Goal: Check status: Check status

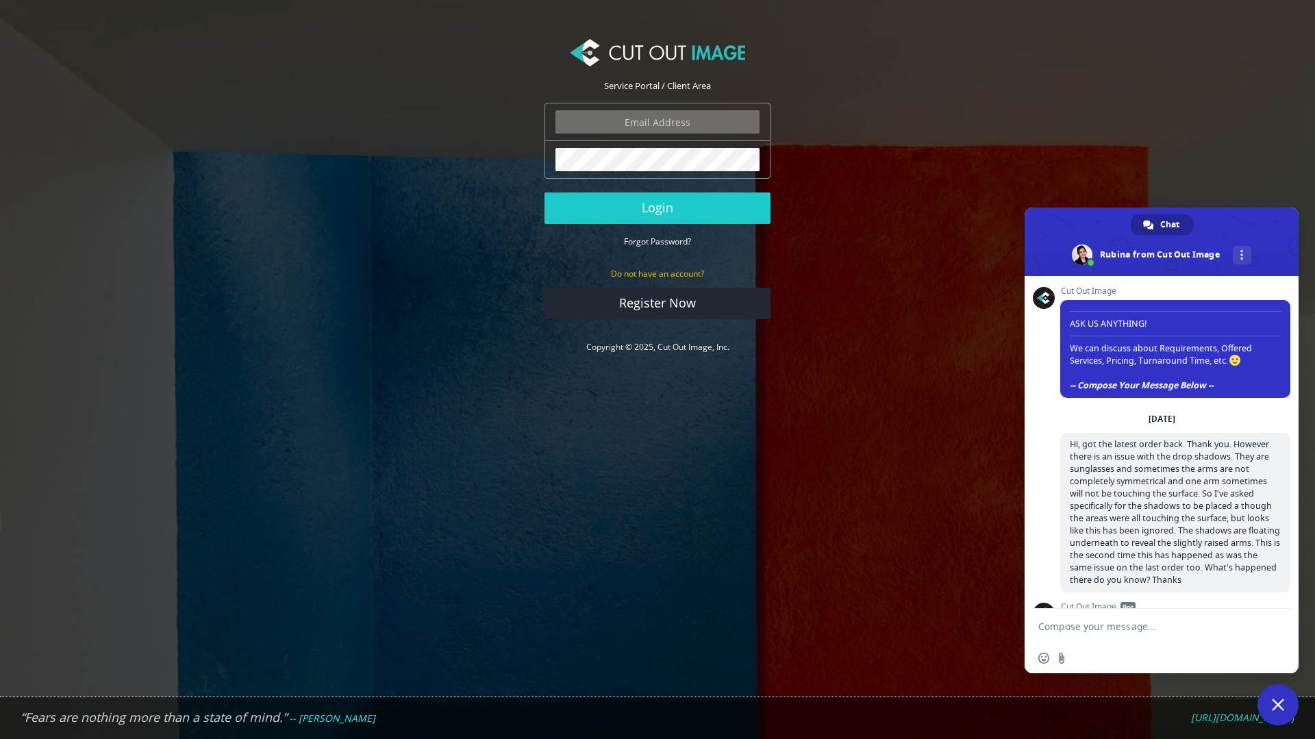
scroll to position [177, 0]
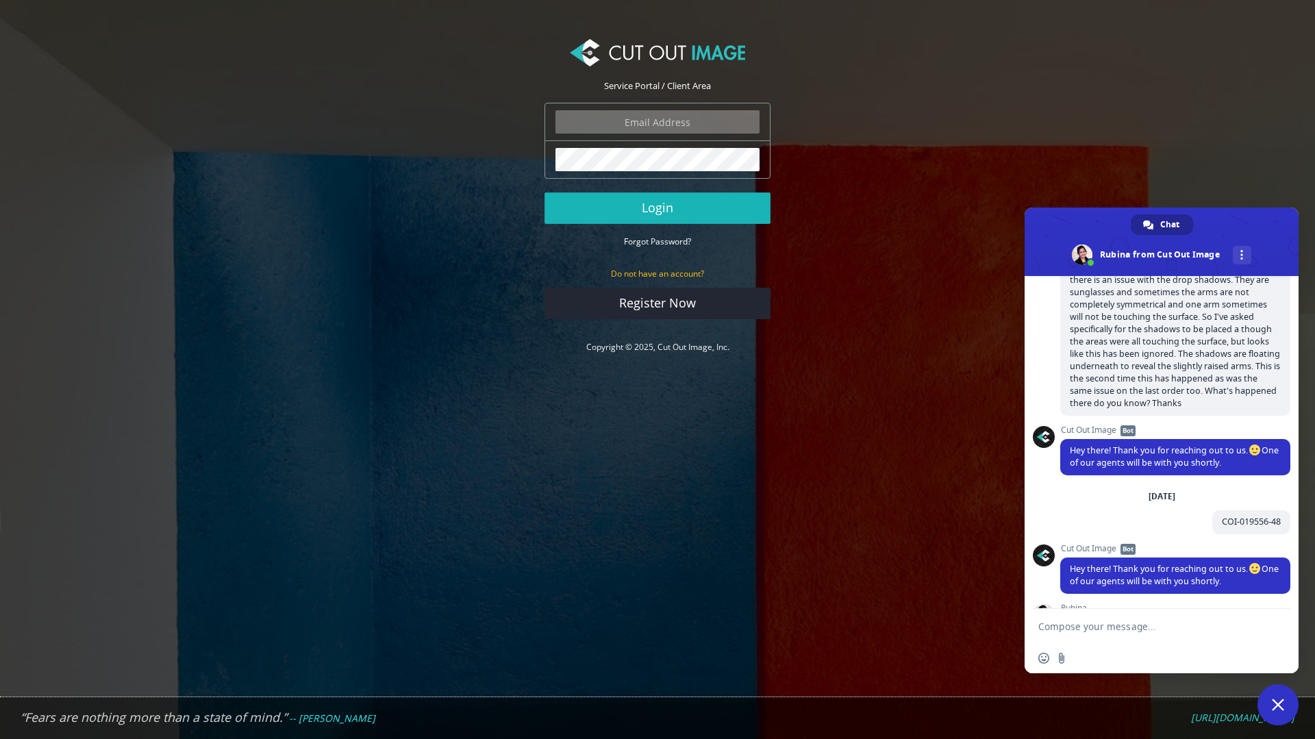
type input "[EMAIL_ADDRESS][DOMAIN_NAME]"
click at [679, 215] on button "Login" at bounding box center [658, 209] width 226 height 32
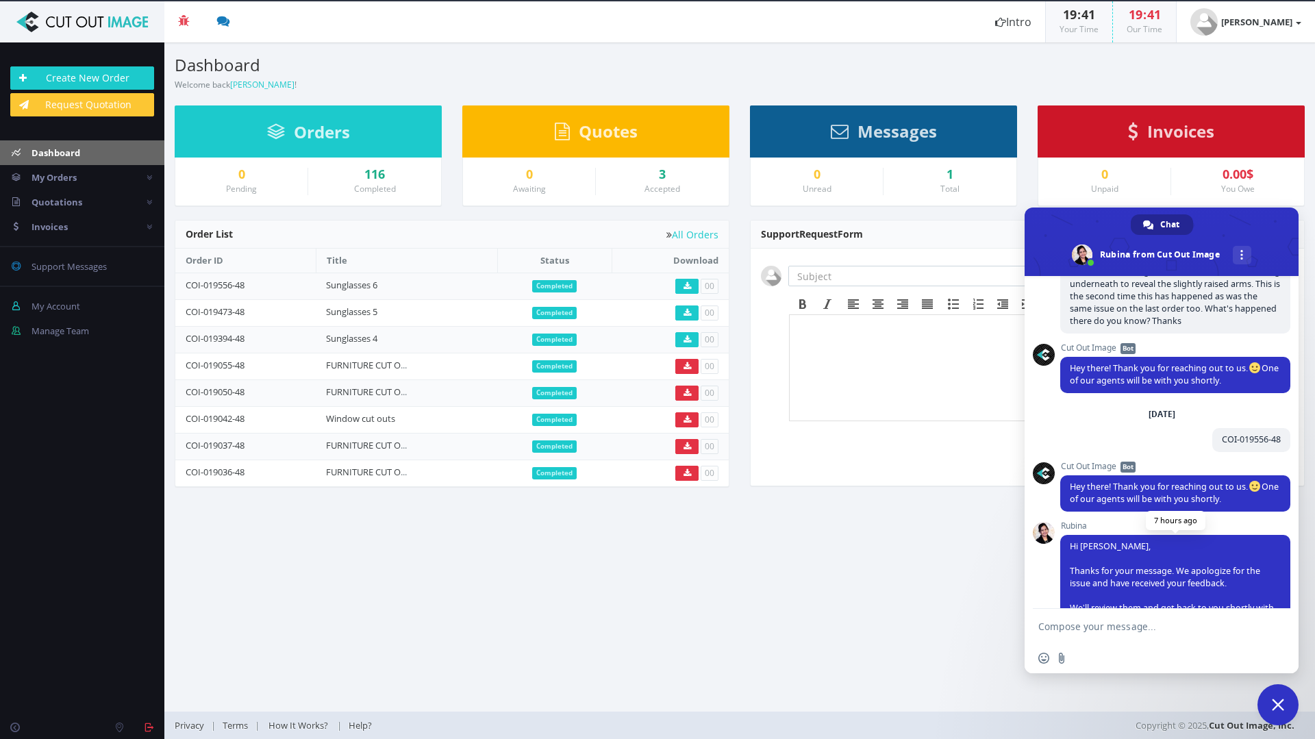
scroll to position [335, 0]
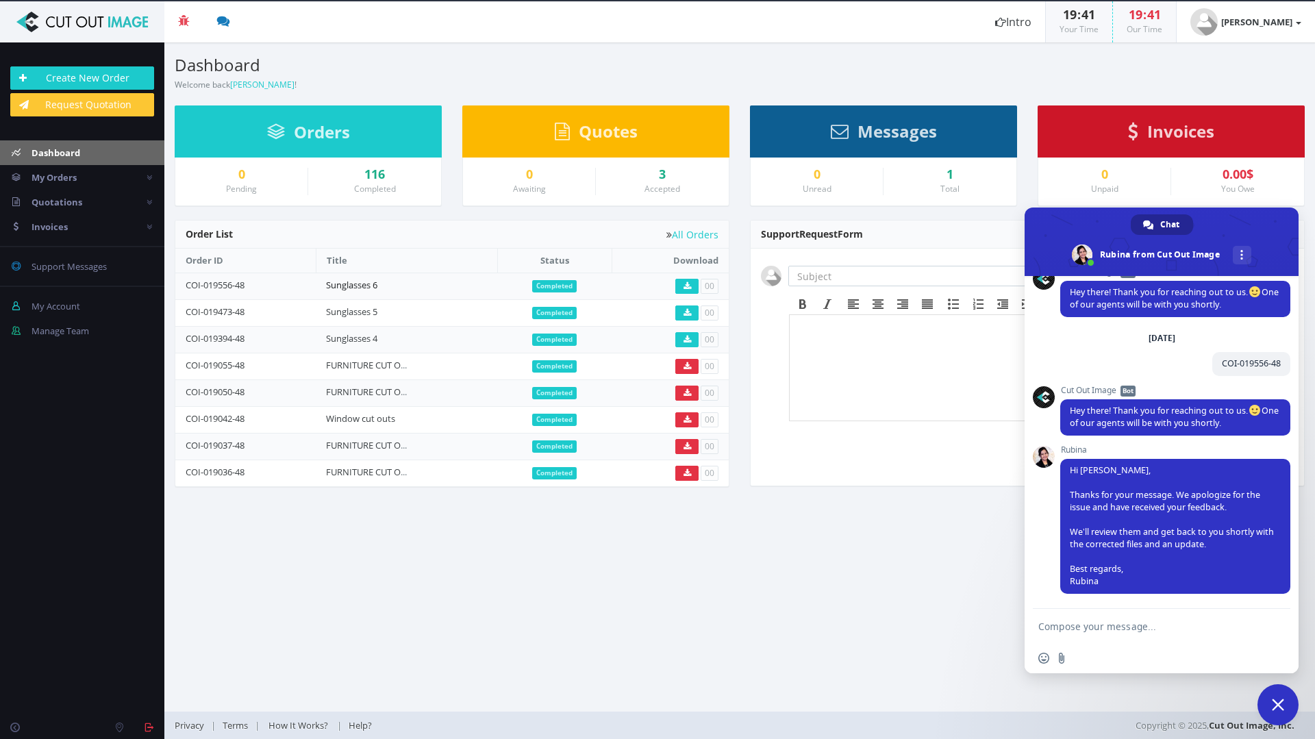
click at [362, 286] on link "Sunglasses 6" at bounding box center [351, 285] width 51 height 12
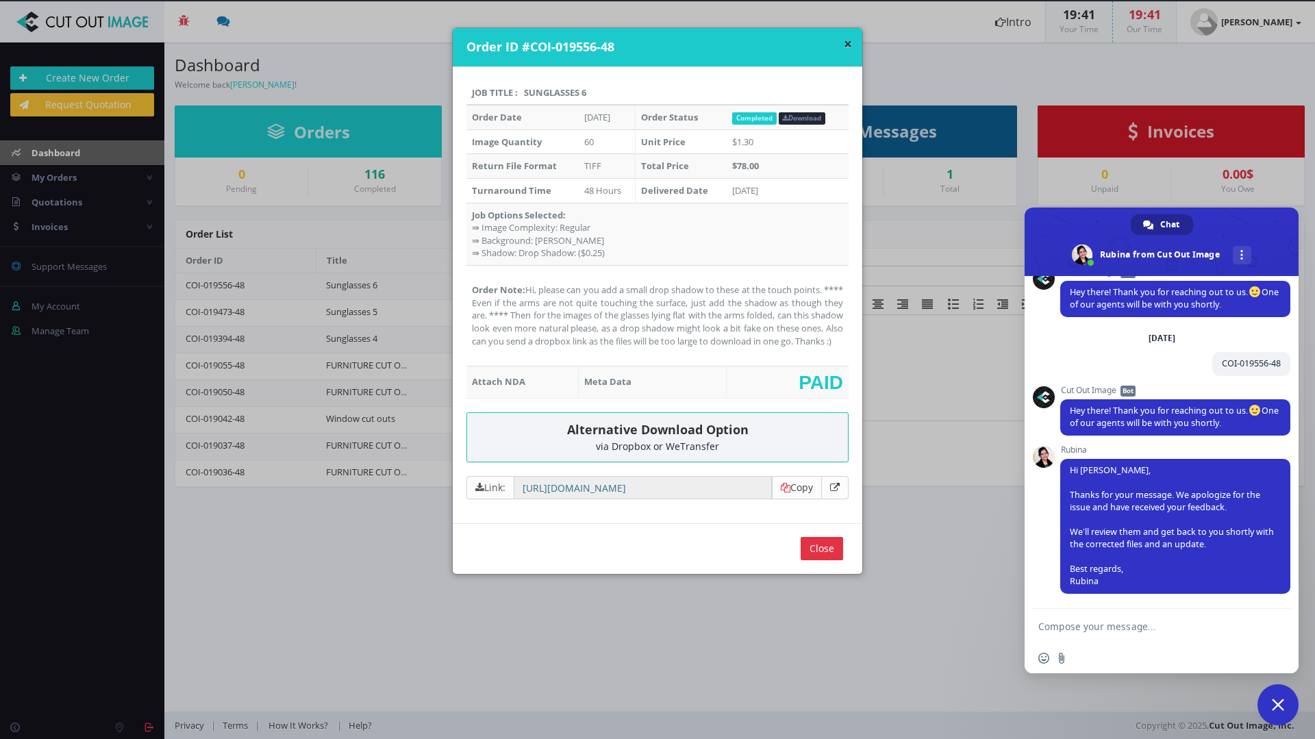
click at [849, 43] on div "× Order ID #COI-019556-48" at bounding box center [658, 47] width 410 height 39
